Goal: Task Accomplishment & Management: Complete application form

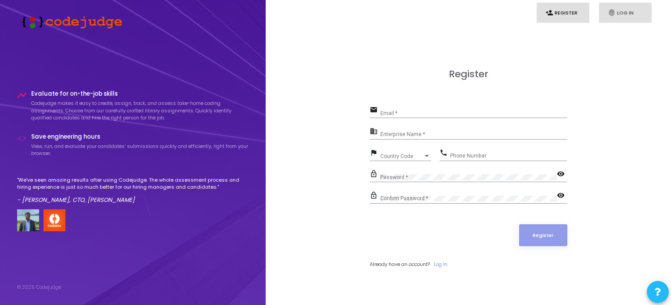
click at [626, 5] on link "fingerprint Log In" at bounding box center [625, 13] width 53 height 21
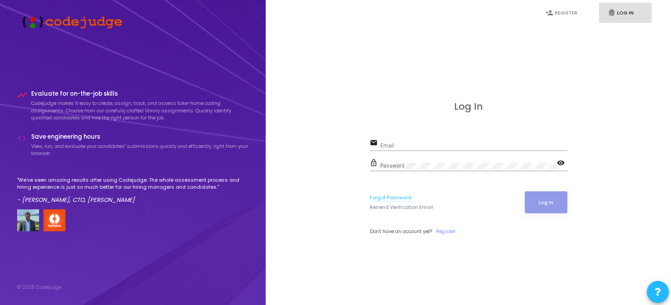
click at [397, 197] on link "Forgot Password" at bounding box center [391, 197] width 42 height 7
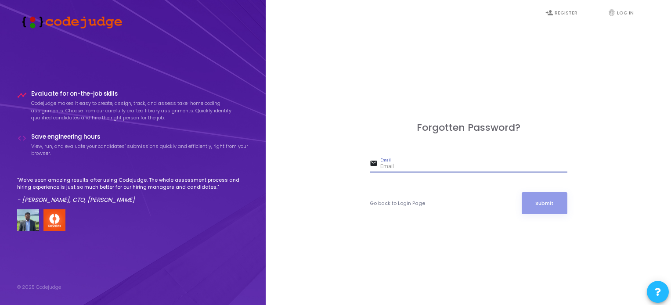
click at [420, 168] on input "Email" at bounding box center [473, 167] width 187 height 6
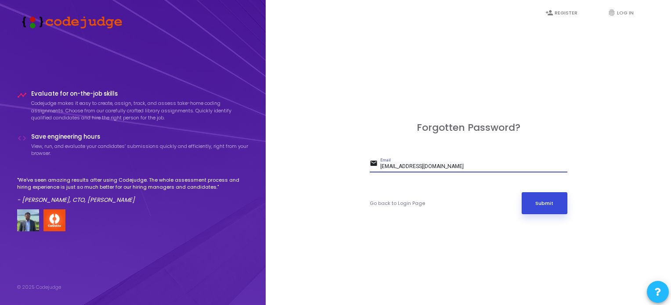
type input "[EMAIL_ADDRESS][DOMAIN_NAME]"
click at [553, 209] on button "Submit" at bounding box center [545, 203] width 46 height 22
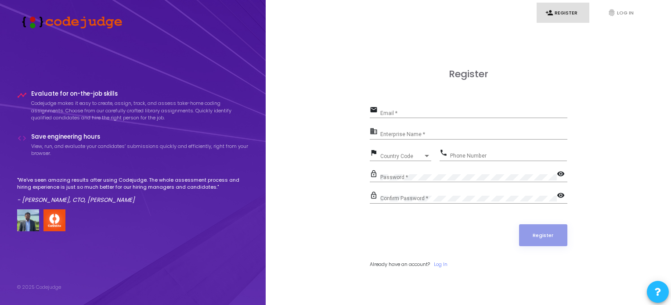
click at [404, 131] on div "Enterprise Name *" at bounding box center [473, 133] width 187 height 14
click at [397, 105] on div "Email *" at bounding box center [473, 112] width 187 height 14
type input "[EMAIL_ADDRESS][DOMAIN_NAME]"
click at [455, 154] on input "06300393793" at bounding box center [508, 156] width 117 height 6
type input "6300393793"
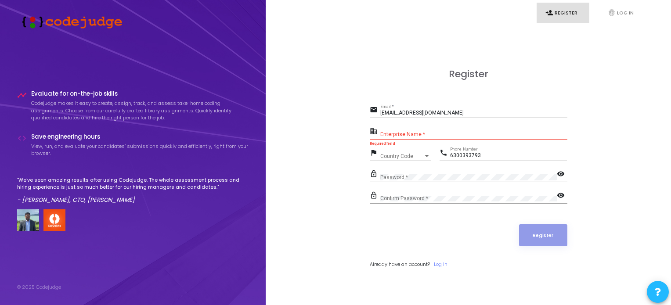
click at [422, 127] on div "Enterprise Name *" at bounding box center [473, 133] width 187 height 14
